Goal: Information Seeking & Learning: Learn about a topic

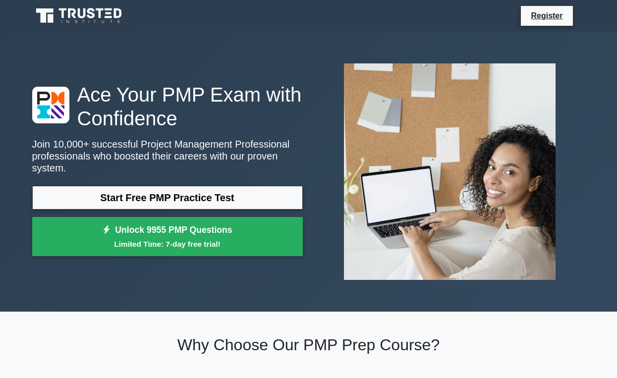
click at [206, 199] on link "Start Free PMP Practice Test" at bounding box center [167, 198] width 271 height 24
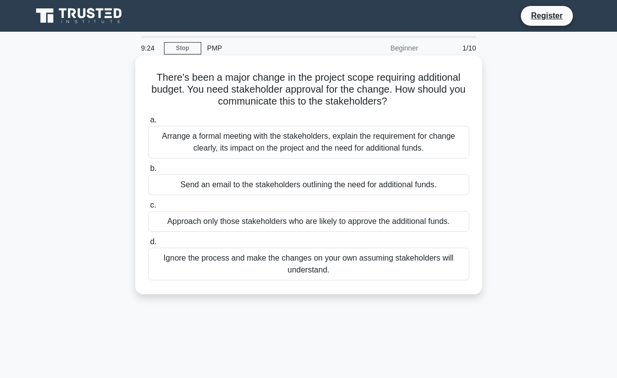
click at [303, 139] on div "Arrange a formal meeting with the stakeholders, explain the requirement for cha…" at bounding box center [308, 142] width 321 height 33
click at [148, 123] on input "a. Arrange a formal meeting with the stakeholders, explain the requirement for …" at bounding box center [148, 120] width 0 height 6
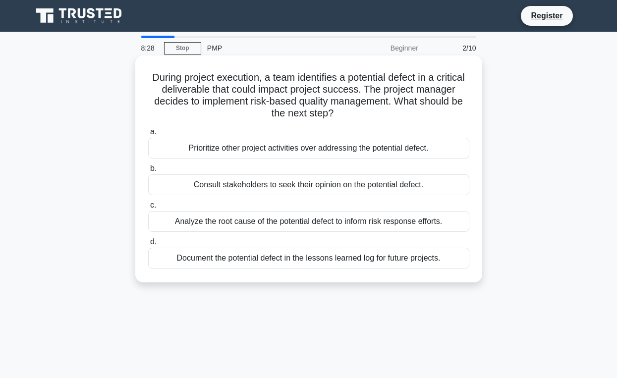
click at [308, 221] on div "Analyze the root cause of the potential defect to inform risk response efforts." at bounding box center [308, 221] width 321 height 21
click at [148, 209] on input "c. Analyze the root cause of the potential defect to inform risk response effor…" at bounding box center [148, 205] width 0 height 6
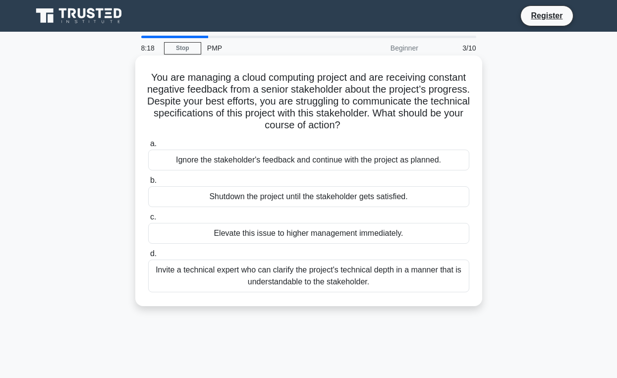
click at [288, 275] on div "Invite a technical expert who can clarify the project's technical depth in a ma…" at bounding box center [308, 276] width 321 height 33
click at [148, 257] on input "d. Invite a technical expert who can clarify the project's technical depth in a…" at bounding box center [148, 254] width 0 height 6
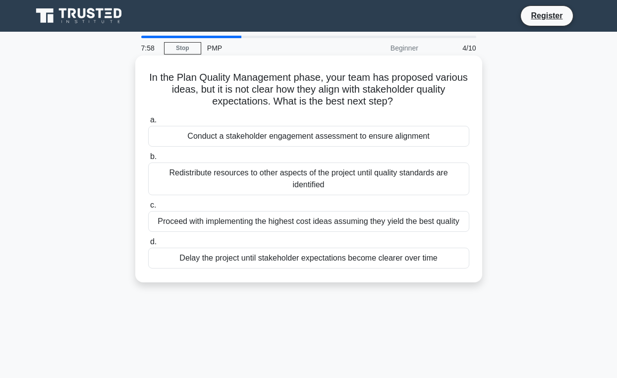
click at [182, 138] on div "Conduct a stakeholder engagement assessment to ensure alignment" at bounding box center [308, 136] width 321 height 21
click at [148, 123] on input "a. Conduct a stakeholder engagement assessment to ensure alignment" at bounding box center [148, 120] width 0 height 6
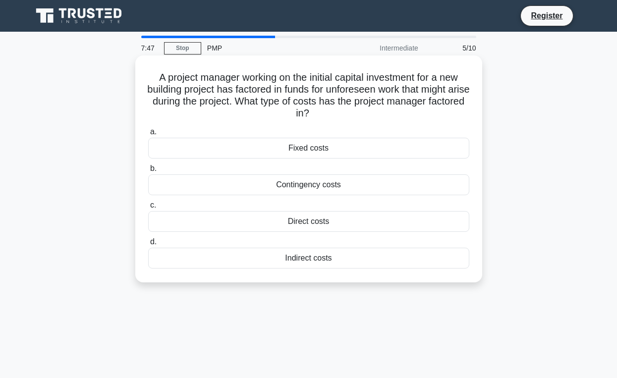
click at [184, 184] on div "Contingency costs" at bounding box center [308, 184] width 321 height 21
click at [148, 172] on input "b. Contingency costs" at bounding box center [148, 169] width 0 height 6
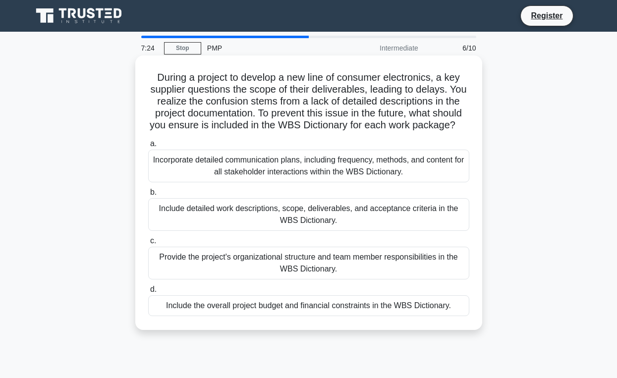
click at [181, 216] on div "Include detailed work descriptions, scope, deliverables, and acceptance criteri…" at bounding box center [308, 214] width 321 height 33
click at [148, 196] on input "b. Include detailed work descriptions, scope, deliverables, and acceptance crit…" at bounding box center [148, 192] width 0 height 6
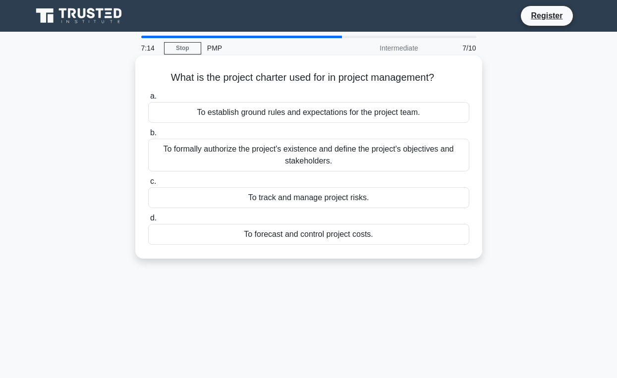
click at [185, 155] on div "To formally authorize the project's existence and define the project's objectiv…" at bounding box center [308, 155] width 321 height 33
click at [148, 136] on input "b. To formally authorize the project's existence and define the project's objec…" at bounding box center [148, 133] width 0 height 6
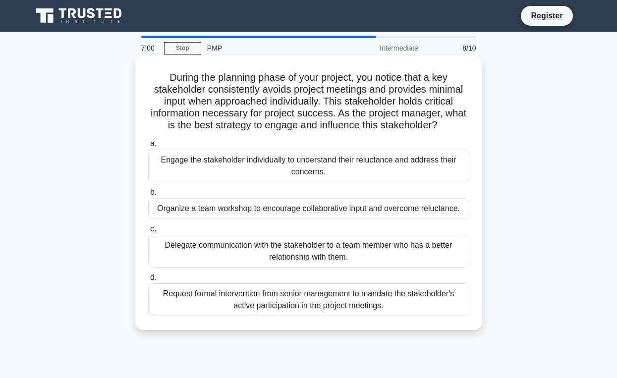
click at [179, 166] on div "Engage the stakeholder individually to understand their reluctance and address …" at bounding box center [308, 166] width 321 height 33
click at [148, 147] on input "a. Engage the stakeholder individually to understand their reluctance and addre…" at bounding box center [148, 144] width 0 height 6
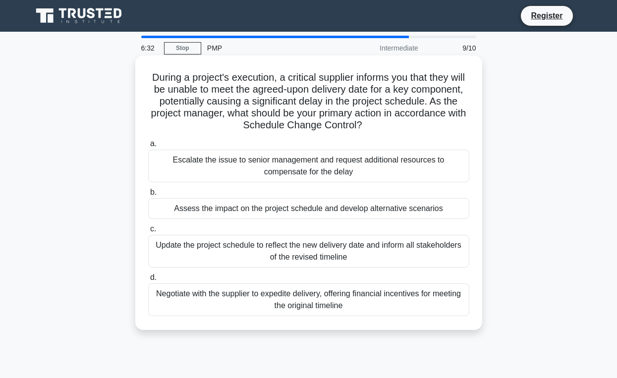
click at [190, 213] on div "Assess the impact on the project schedule and develop alternative scenarios" at bounding box center [308, 208] width 321 height 21
click at [148, 196] on input "b. Assess the impact on the project schedule and develop alternative scenarios" at bounding box center [148, 192] width 0 height 6
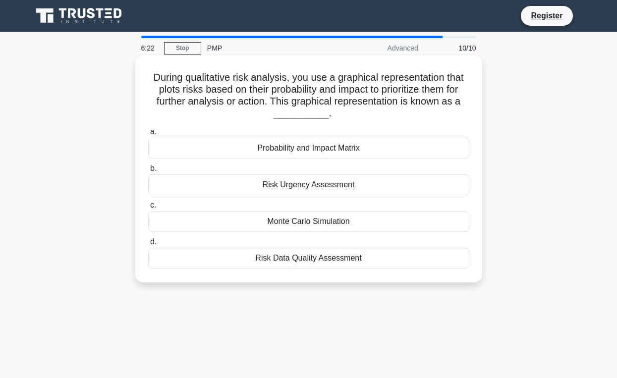
click at [174, 146] on div "Probability and Impact Matrix" at bounding box center [308, 148] width 321 height 21
click at [148, 135] on input "a. Probability and Impact Matrix" at bounding box center [148, 132] width 0 height 6
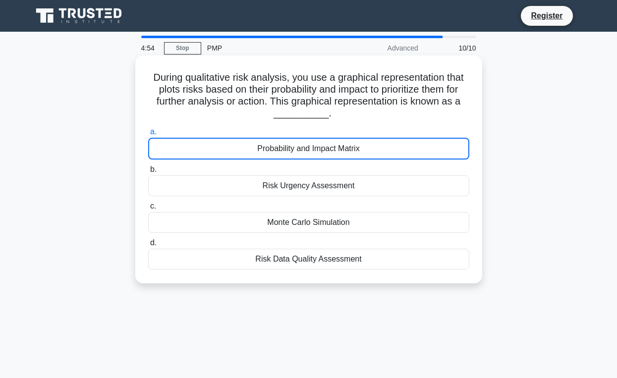
click at [175, 149] on div "Probability and Impact Matrix" at bounding box center [308, 149] width 321 height 22
click at [148, 135] on input "a. Probability and Impact Matrix" at bounding box center [148, 132] width 0 height 6
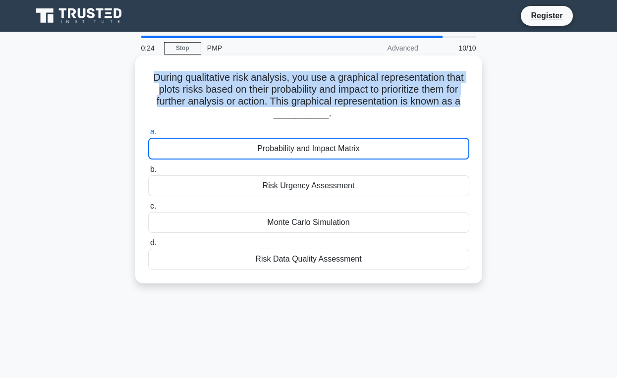
drag, startPoint x: 153, startPoint y: 75, endPoint x: 467, endPoint y: 102, distance: 315.9
click at [467, 102] on h5 "During qualitative risk analysis, you use a graphical representation that plots…" at bounding box center [308, 95] width 323 height 49
click at [468, 102] on h5 "During qualitative risk analysis, you use a graphical representation that plots…" at bounding box center [308, 95] width 323 height 49
drag, startPoint x: 468, startPoint y: 102, endPoint x: 151, endPoint y: 76, distance: 317.8
click at [151, 76] on h5 "During qualitative risk analysis, you use a graphical representation that plots…" at bounding box center [308, 95] width 323 height 49
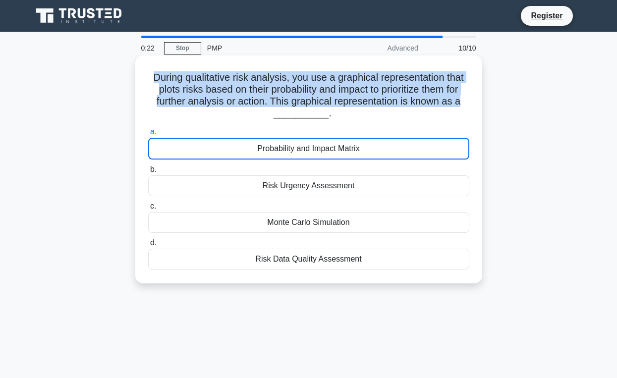
click at [151, 76] on h5 "During qualitative risk analysis, you use a graphical representation that plots…" at bounding box center [308, 95] width 323 height 49
drag, startPoint x: 151, startPoint y: 76, endPoint x: 467, endPoint y: 107, distance: 317.7
click at [467, 107] on h5 "During qualitative risk analysis, you use a graphical representation that plots…" at bounding box center [308, 95] width 323 height 49
drag, startPoint x: 467, startPoint y: 107, endPoint x: 139, endPoint y: 73, distance: 329.9
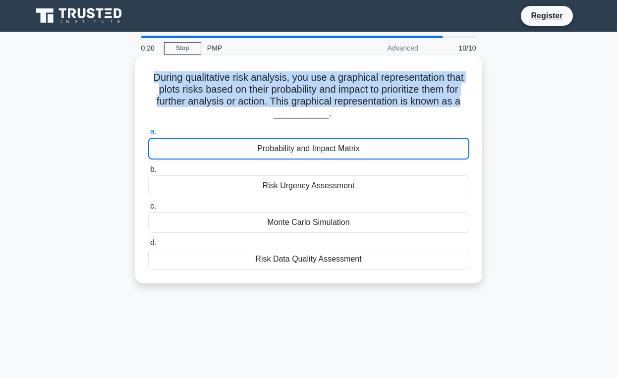
click at [135, 73] on div "During qualitative risk analysis, you use a graphical representation that plots…" at bounding box center [308, 170] width 347 height 228
click at [139, 73] on div "During qualitative risk analysis, you use a graphical representation that plots…" at bounding box center [308, 169] width 339 height 220
drag, startPoint x: 139, startPoint y: 73, endPoint x: 439, endPoint y: 108, distance: 301.4
click at [436, 107] on div "During qualitative risk analysis, you use a graphical representation that plots…" at bounding box center [308, 169] width 339 height 220
click at [439, 108] on h5 "During qualitative risk analysis, you use a graphical representation that plots…" at bounding box center [308, 95] width 323 height 49
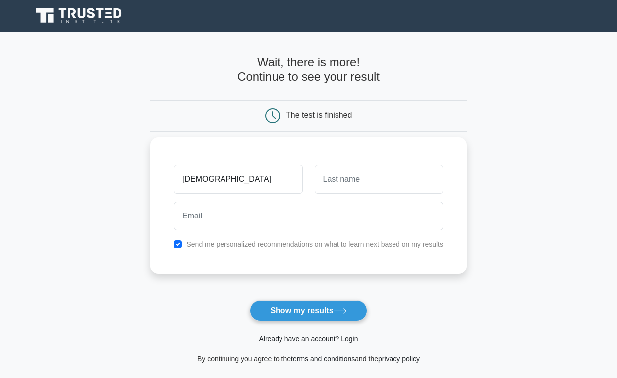
type input "Krishna"
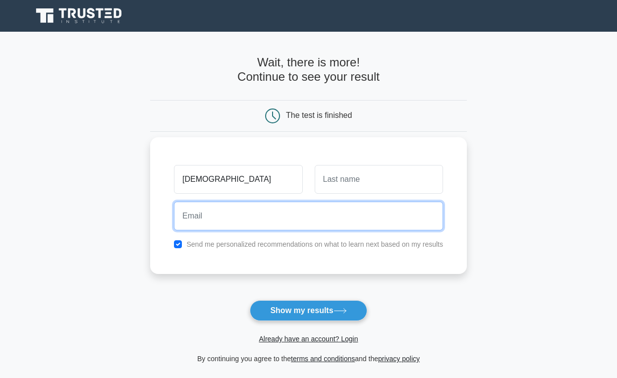
click at [257, 215] on input "email" at bounding box center [308, 216] width 269 height 29
type input "john@gmail.com"
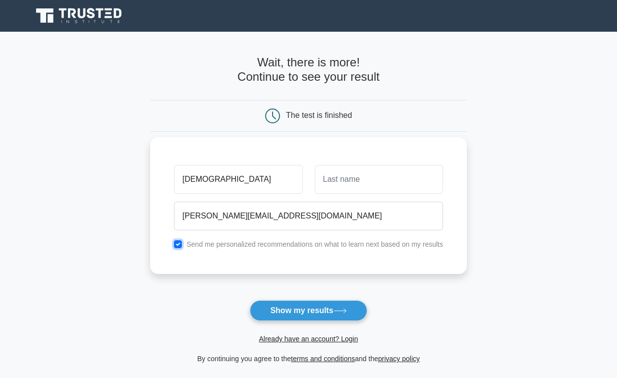
click at [179, 244] on input "checkbox" at bounding box center [178, 244] width 8 height 8
checkbox input "false"
click at [345, 176] on input "text" at bounding box center [379, 179] width 128 height 29
type input "A"
click at [187, 180] on input "Krishna" at bounding box center [238, 179] width 128 height 29
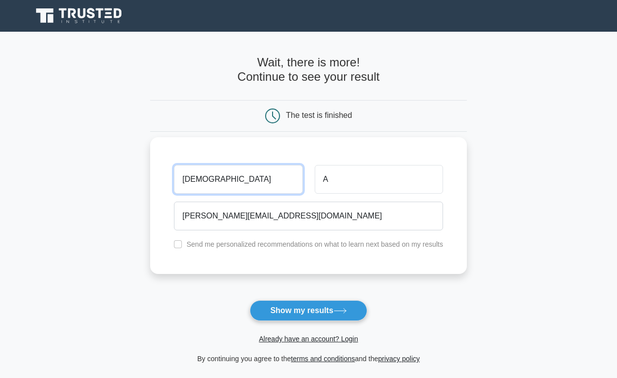
click at [187, 180] on input "Krishna" at bounding box center [238, 179] width 128 height 29
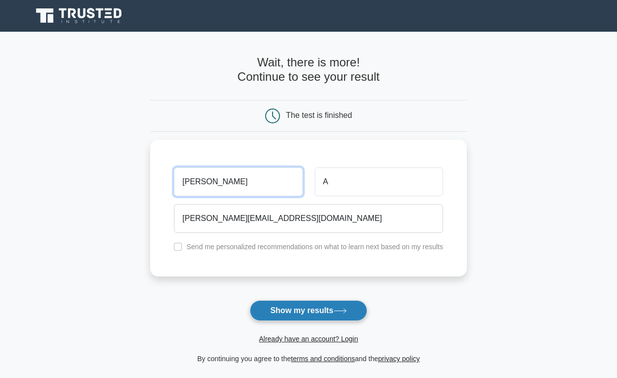
type input "JOhn"
click at [288, 308] on button "Show my results" at bounding box center [308, 310] width 117 height 21
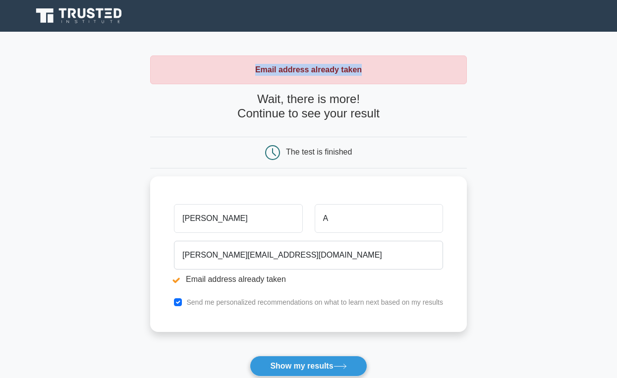
drag, startPoint x: 253, startPoint y: 70, endPoint x: 381, endPoint y: 69, distance: 128.4
click at [381, 69] on div "Email address already taken" at bounding box center [308, 70] width 317 height 29
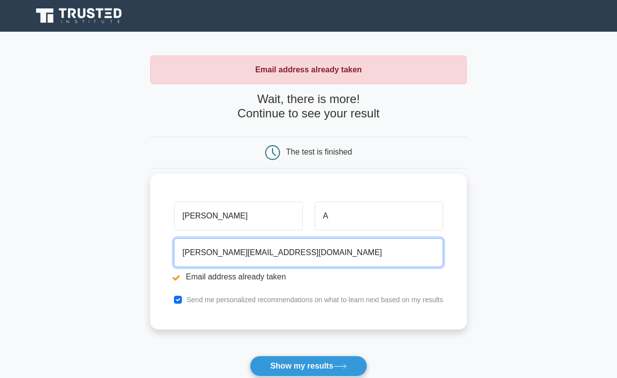
click at [196, 253] on input "john@gmail.com" at bounding box center [308, 252] width 269 height 29
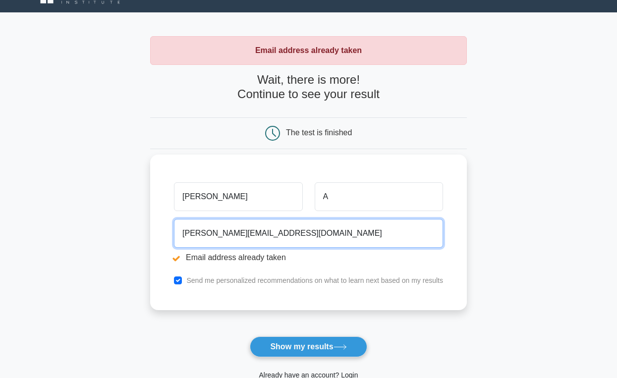
scroll to position [20, 0]
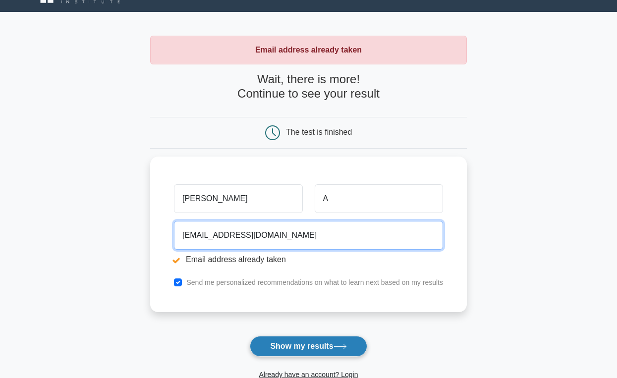
type input "john123@gmail.com"
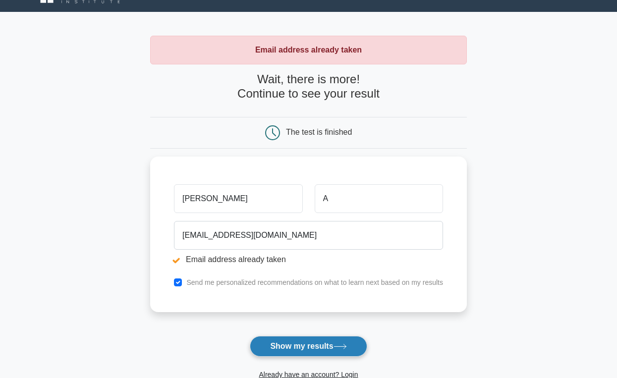
click at [286, 348] on button "Show my results" at bounding box center [308, 346] width 117 height 21
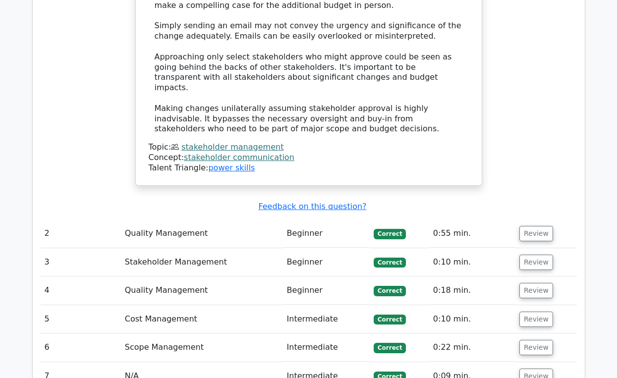
scroll to position [1208, 0]
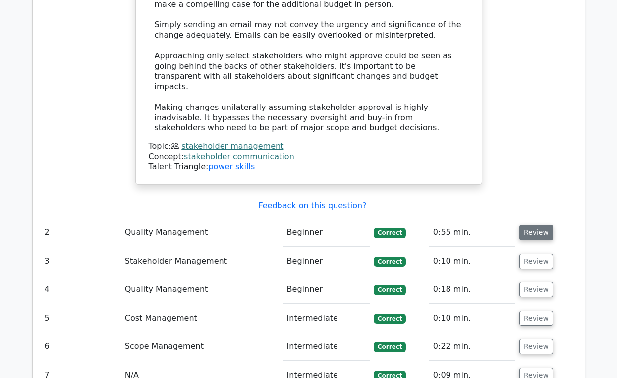
click at [533, 225] on button "Review" at bounding box center [536, 232] width 34 height 15
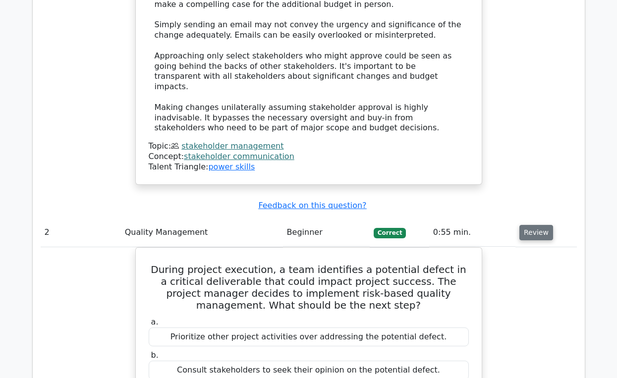
click at [533, 225] on button "Review" at bounding box center [536, 232] width 34 height 15
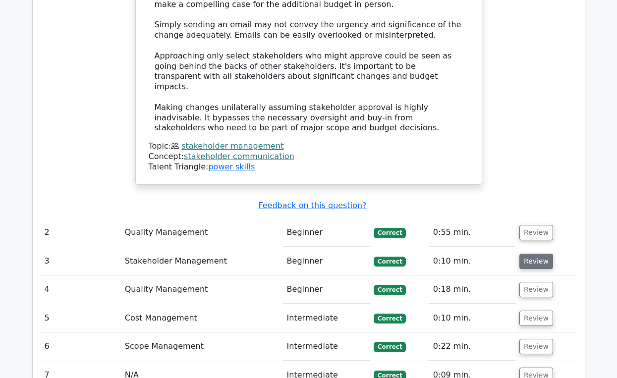
click at [534, 254] on button "Review" at bounding box center [536, 261] width 34 height 15
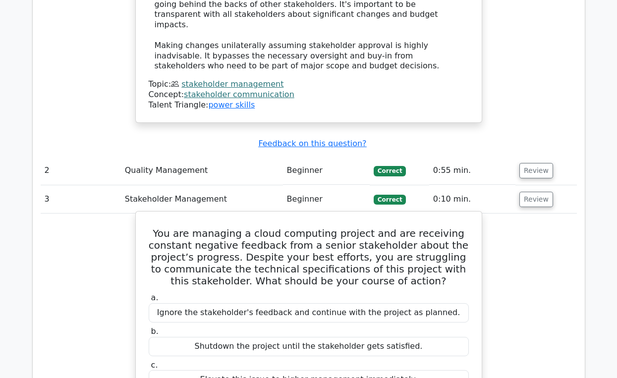
scroll to position [1266, 0]
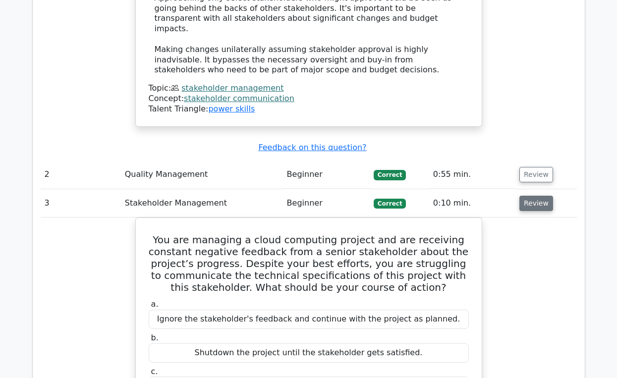
click at [522, 196] on button "Review" at bounding box center [536, 203] width 34 height 15
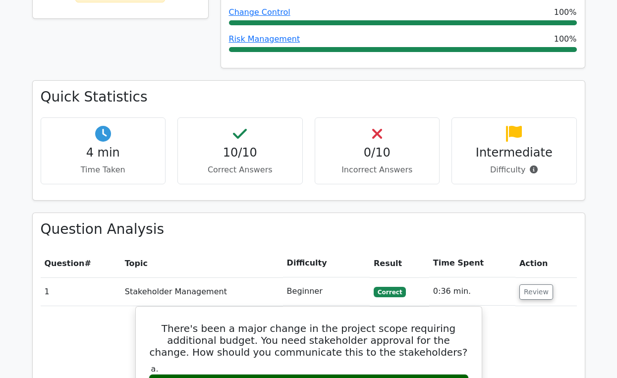
scroll to position [310, 0]
